Goal: Unclear

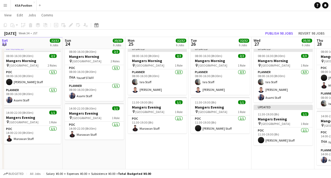
scroll to position [422, 0]
